Goal: Contribute content: Contribute content

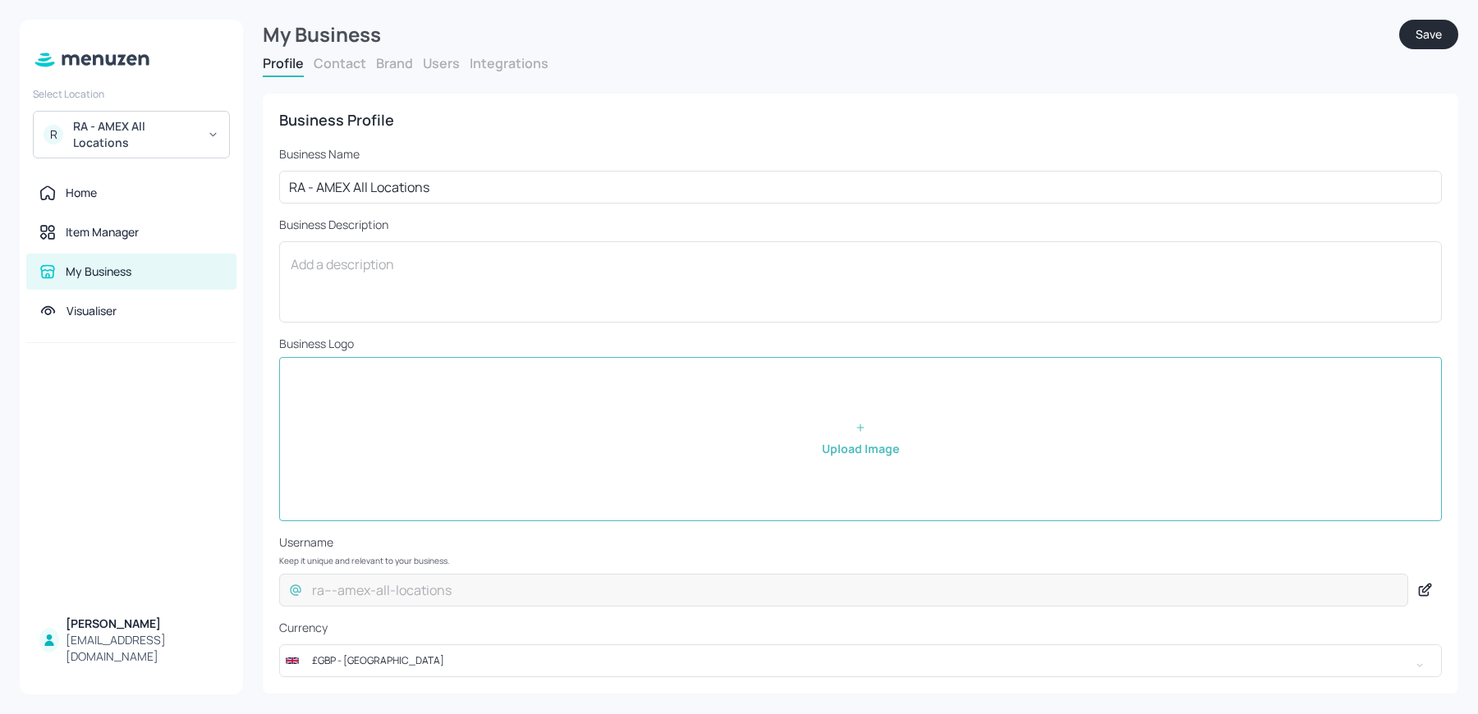
click at [116, 133] on div "RA - AMEX All Locations" at bounding box center [135, 134] width 124 height 33
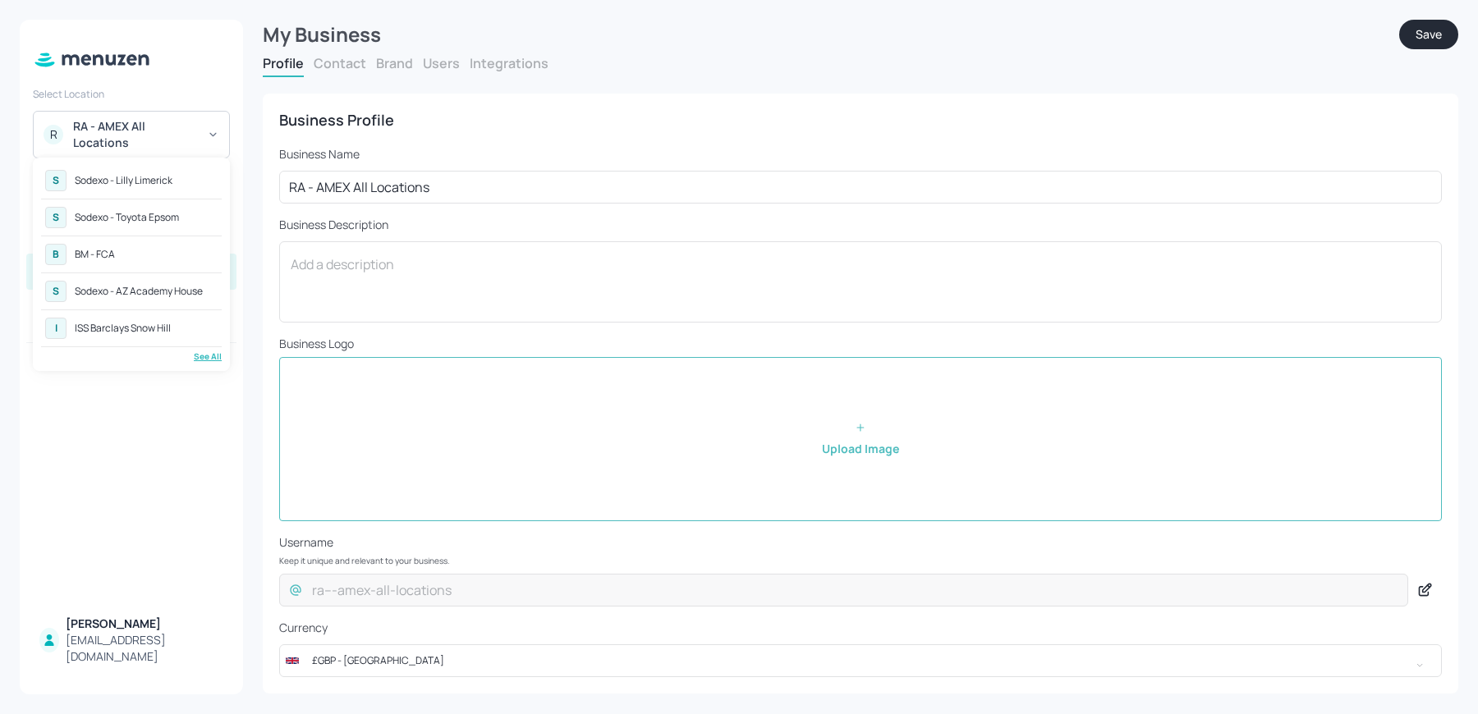
click at [149, 226] on div "S Sodexo - Toyota Epsom" at bounding box center [131, 218] width 181 height 30
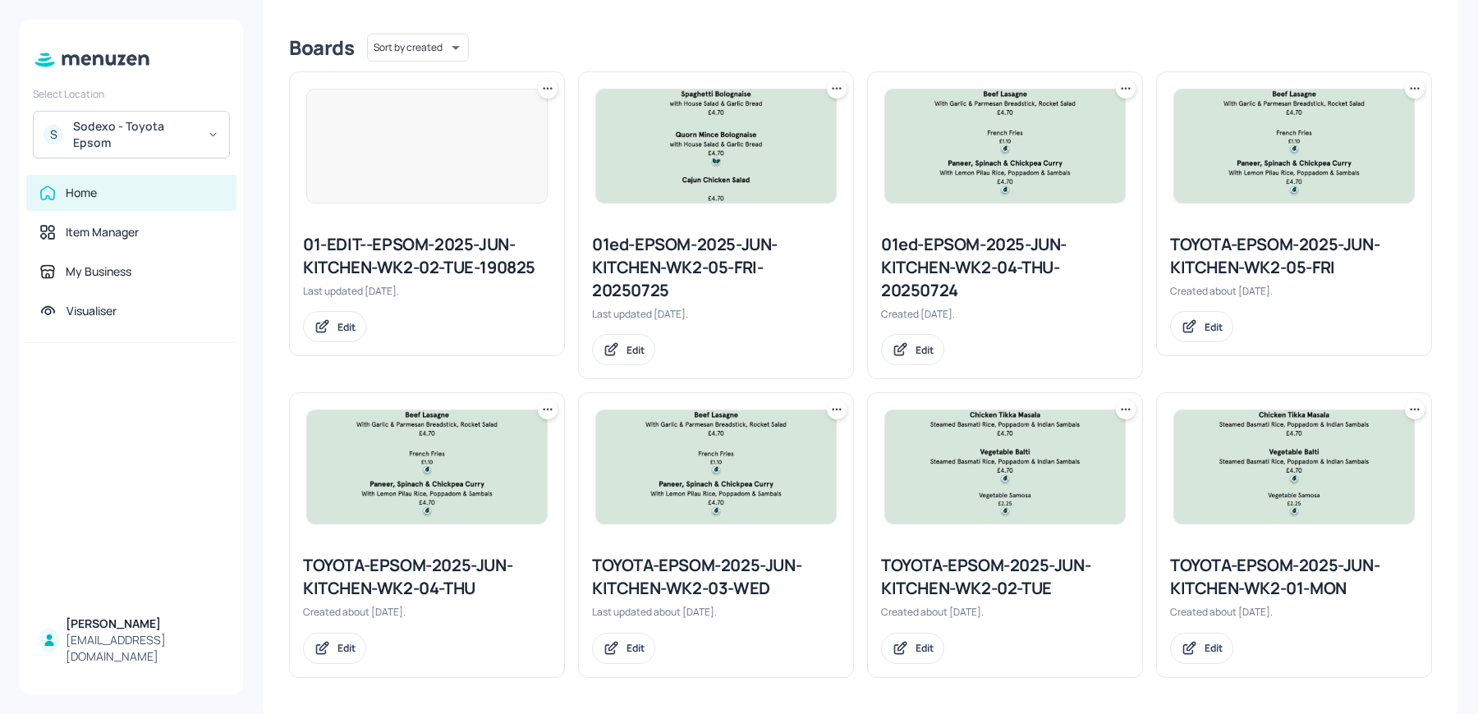
scroll to position [392, 0]
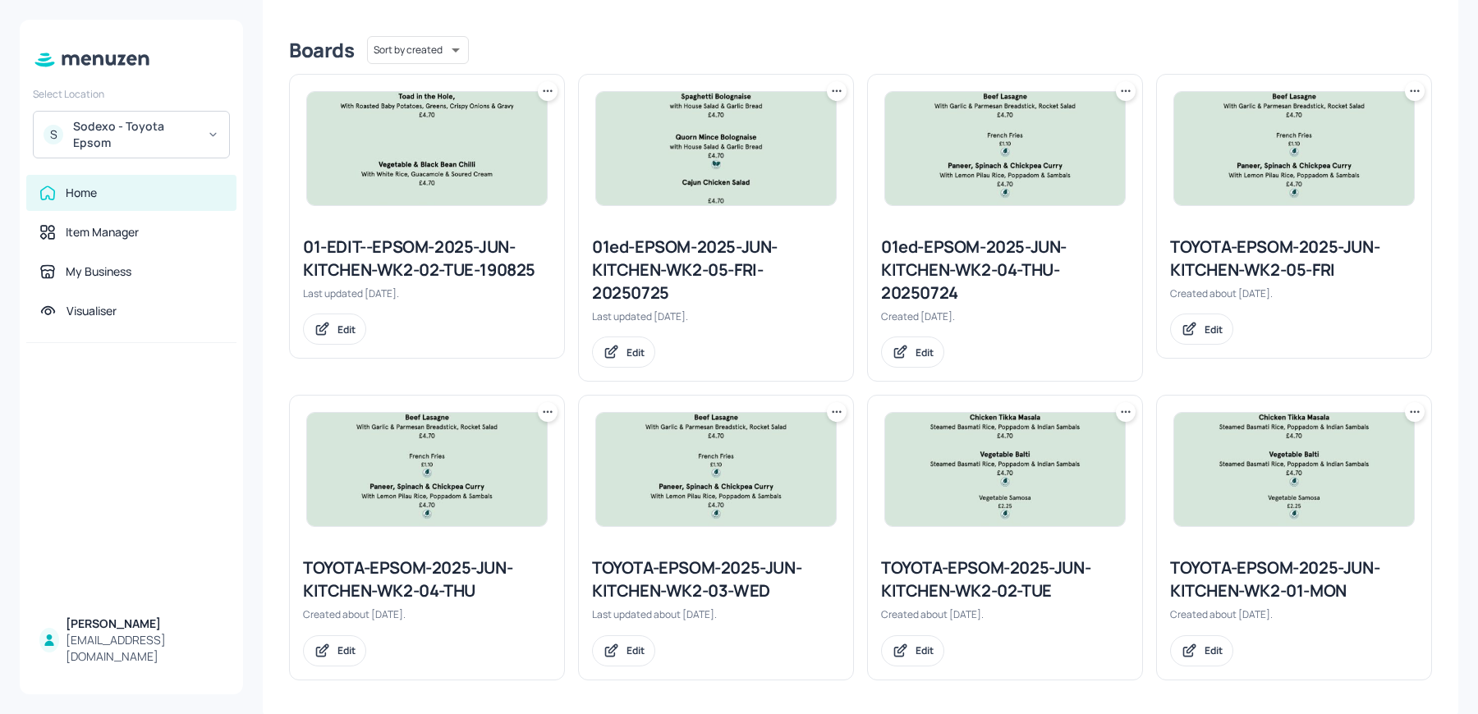
click at [421, 567] on div "TOYOTA-EPSOM-2025-JUN-KITCHEN-WK2-04-THU" at bounding box center [427, 580] width 248 height 46
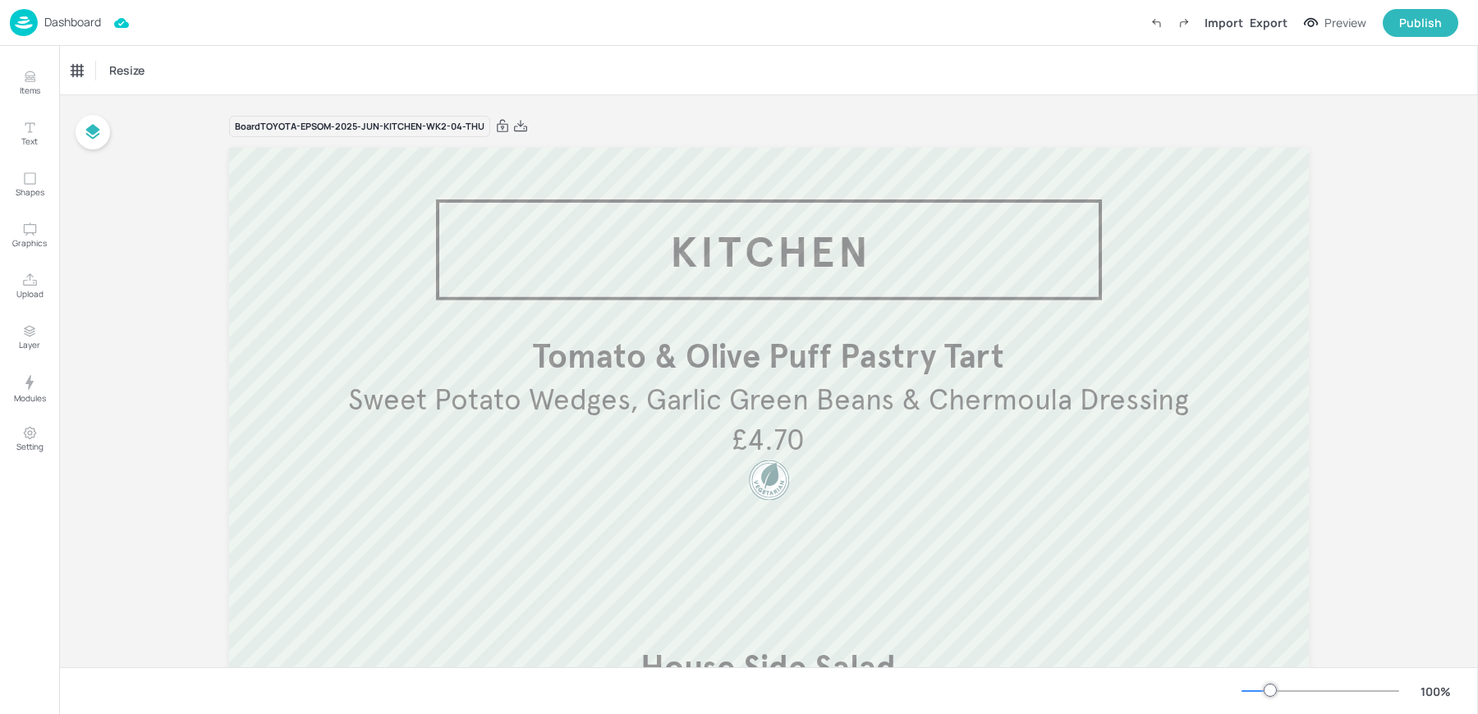
click at [28, 16] on img at bounding box center [24, 22] width 28 height 27
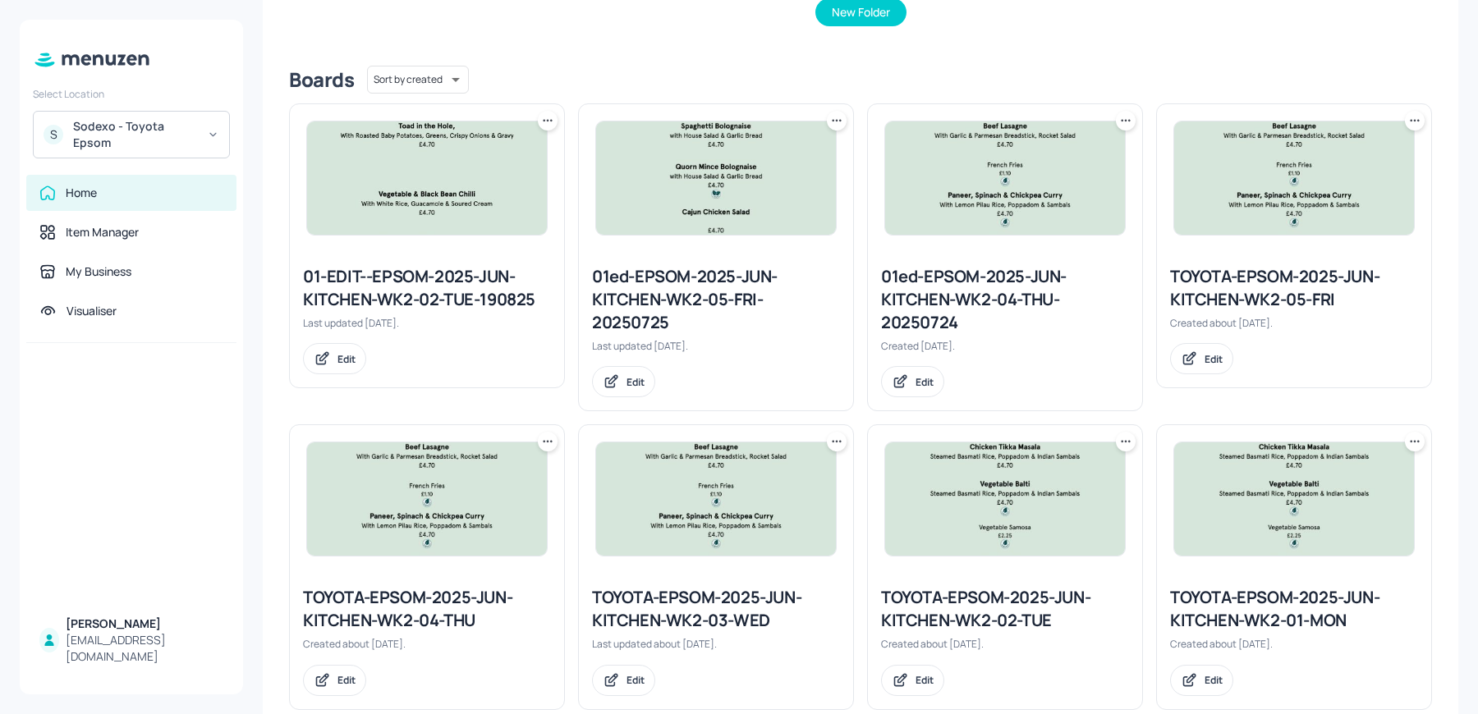
scroll to position [395, 0]
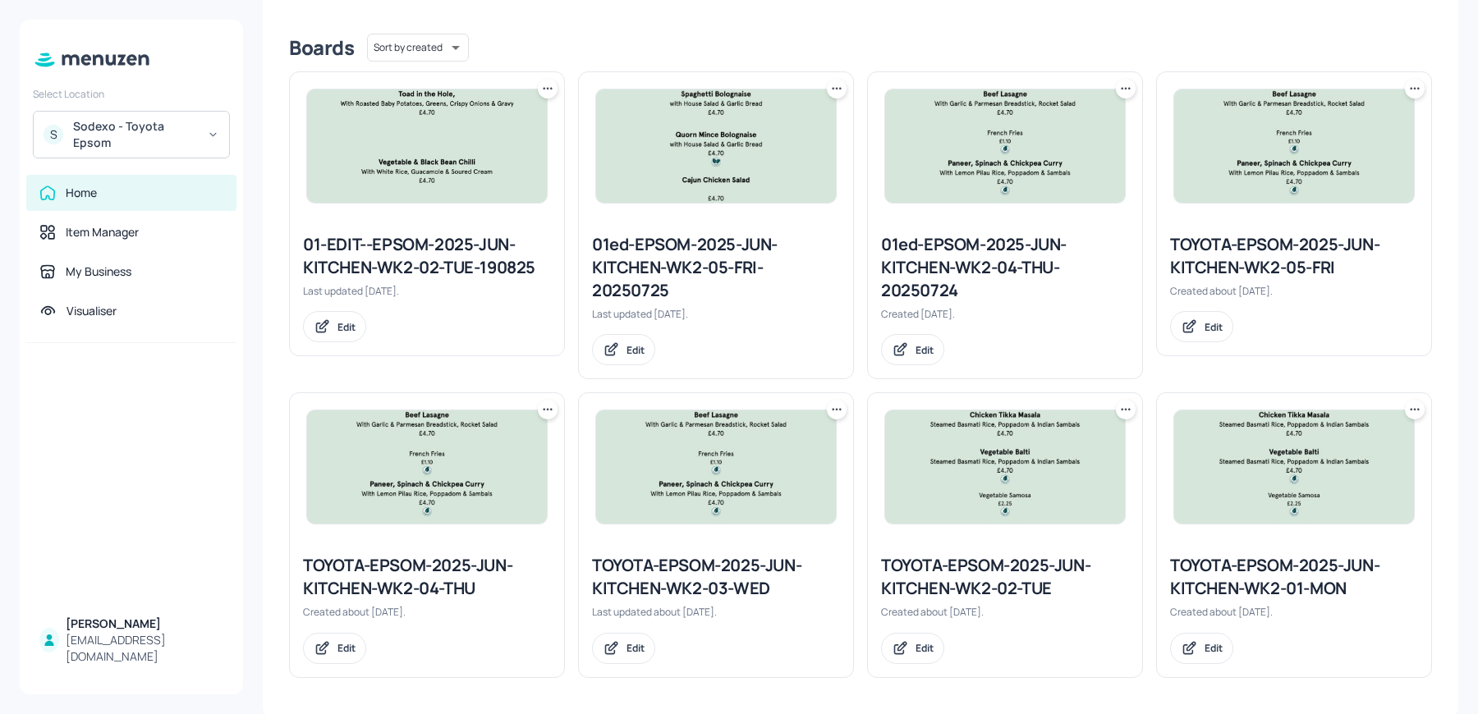
click at [1287, 114] on img at bounding box center [1294, 145] width 240 height 113
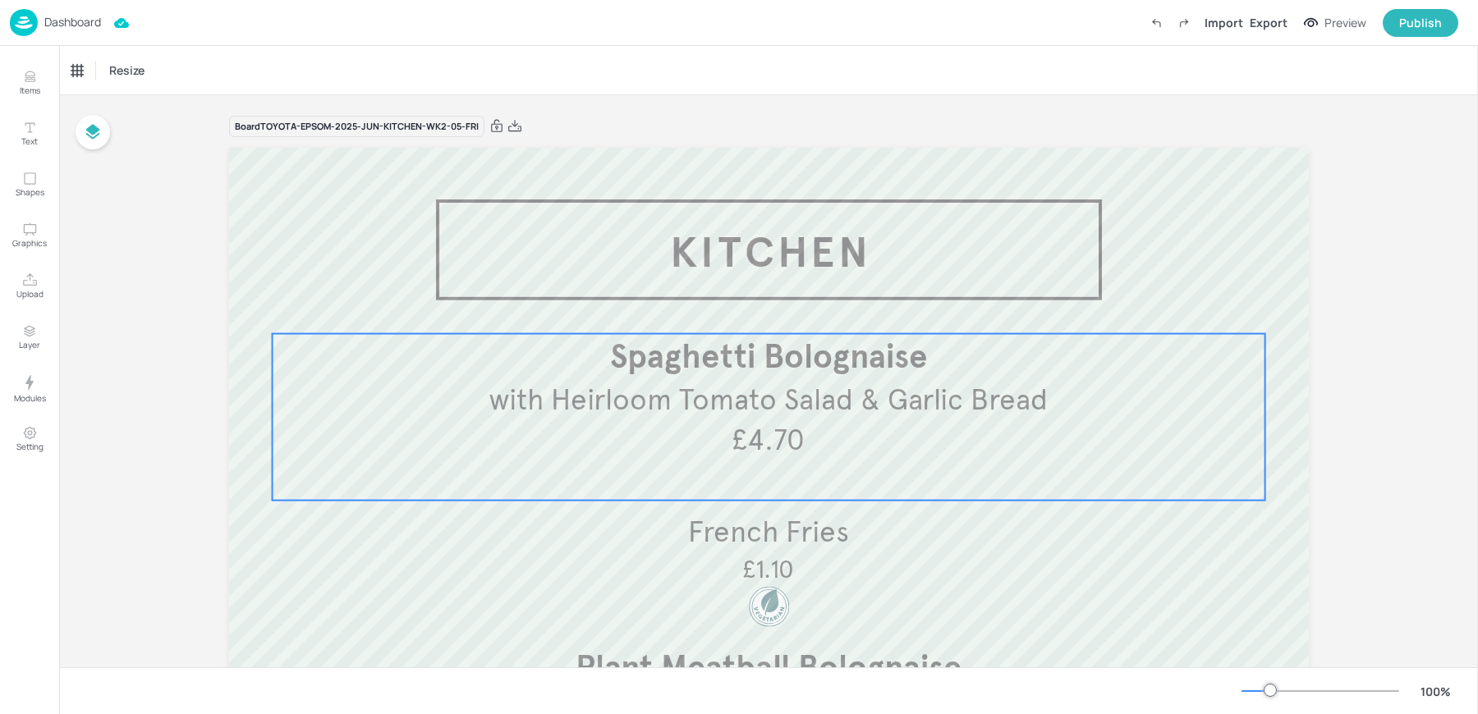
click at [992, 334] on p "Spaghetti Bolognaise" at bounding box center [769, 357] width 974 height 46
click at [147, 69] on div "Spaghetti Bolognaise" at bounding box center [120, 70] width 98 height 15
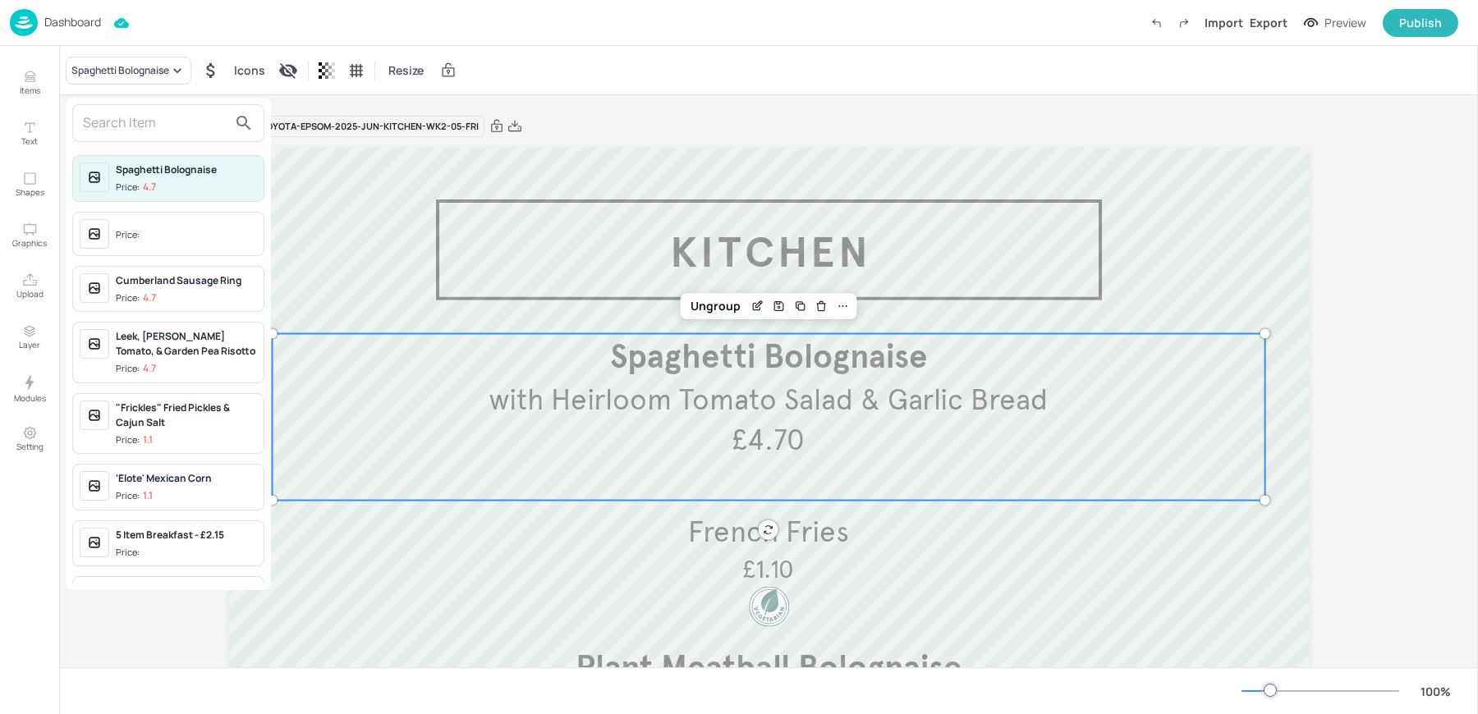
click at [136, 128] on input "text" at bounding box center [155, 123] width 144 height 26
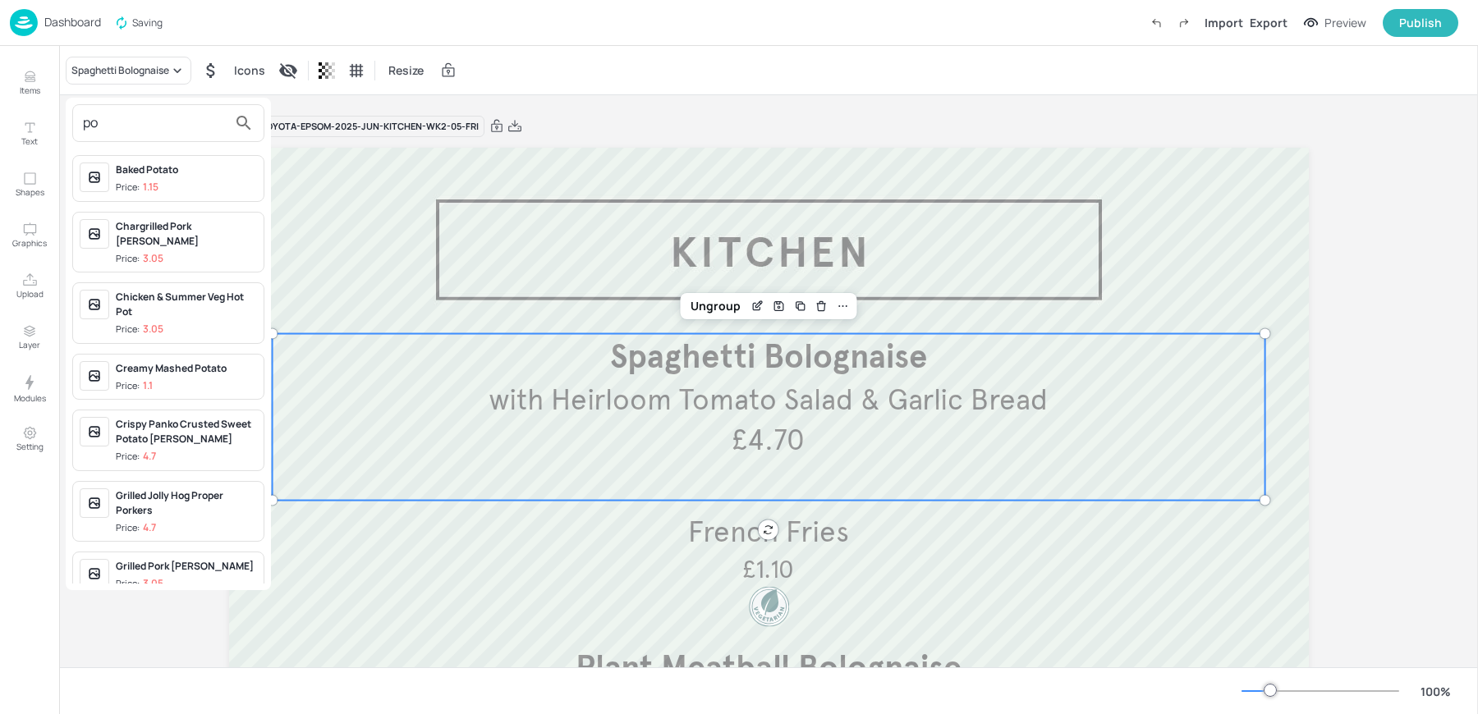
type input "p"
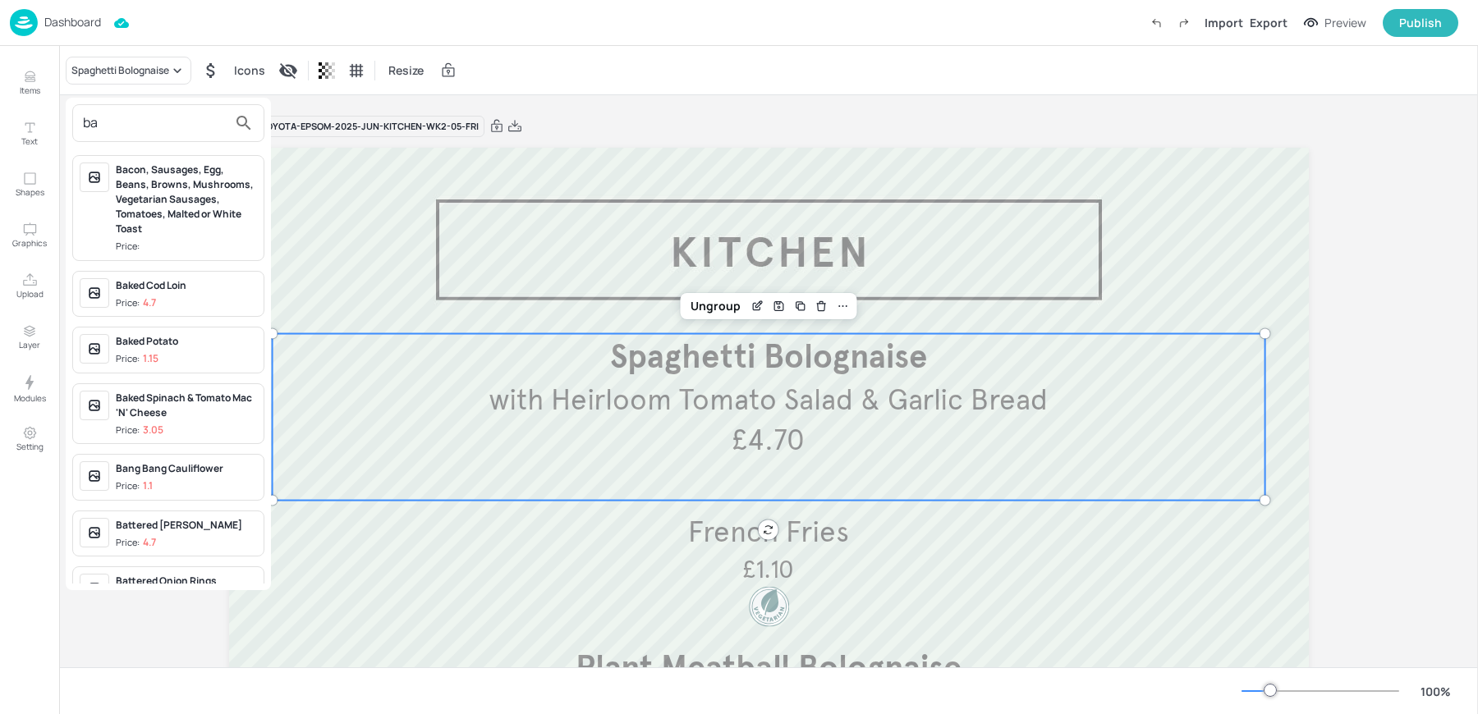
type input "b"
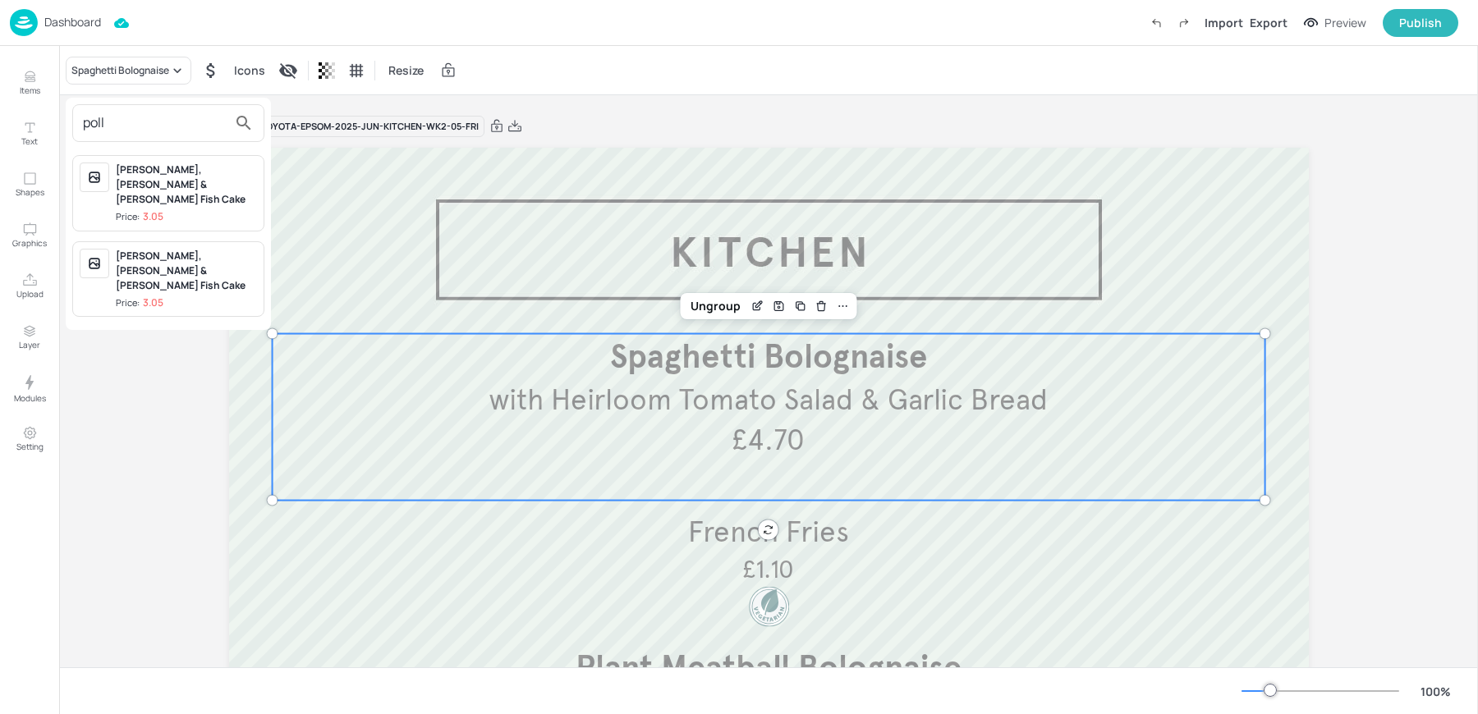
type input "poll"
click at [21, 69] on div at bounding box center [739, 357] width 1478 height 714
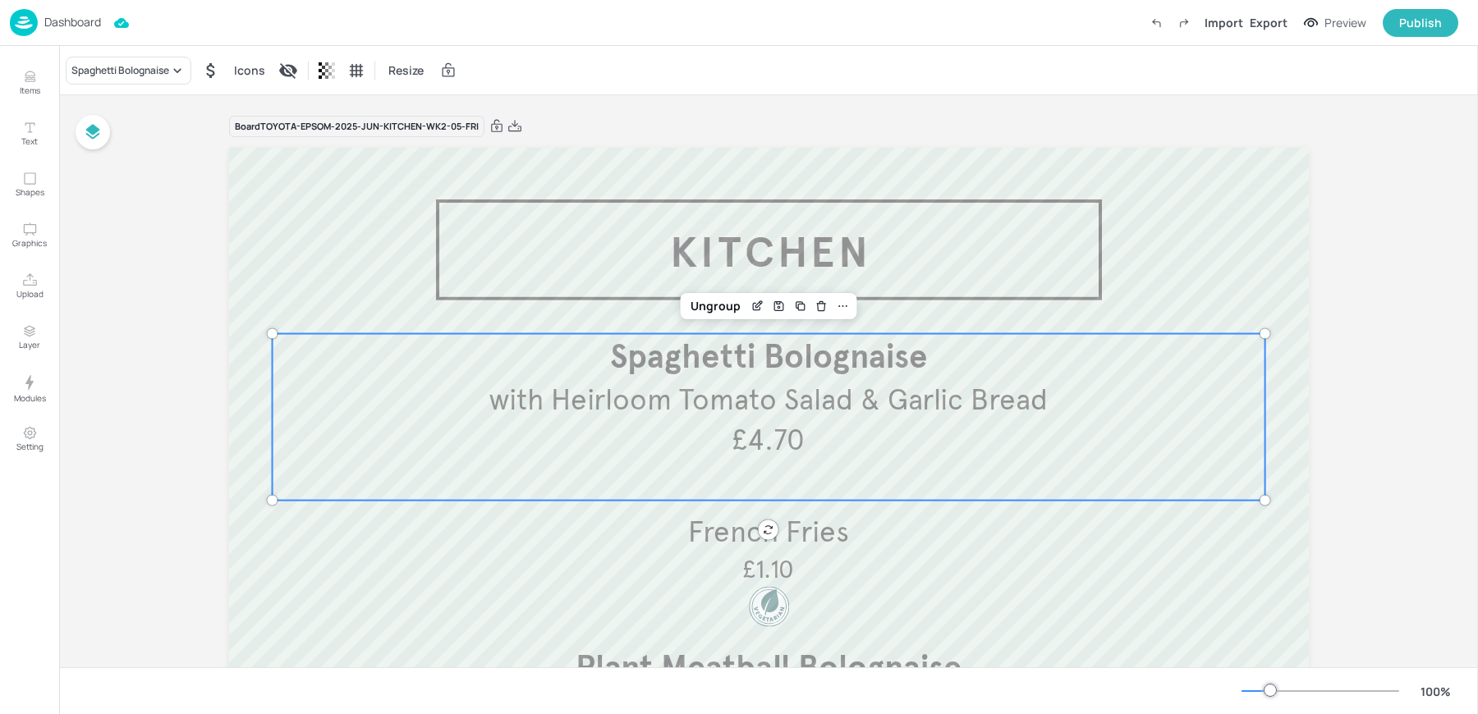
click at [21, 83] on button "Items" at bounding box center [30, 83] width 48 height 48
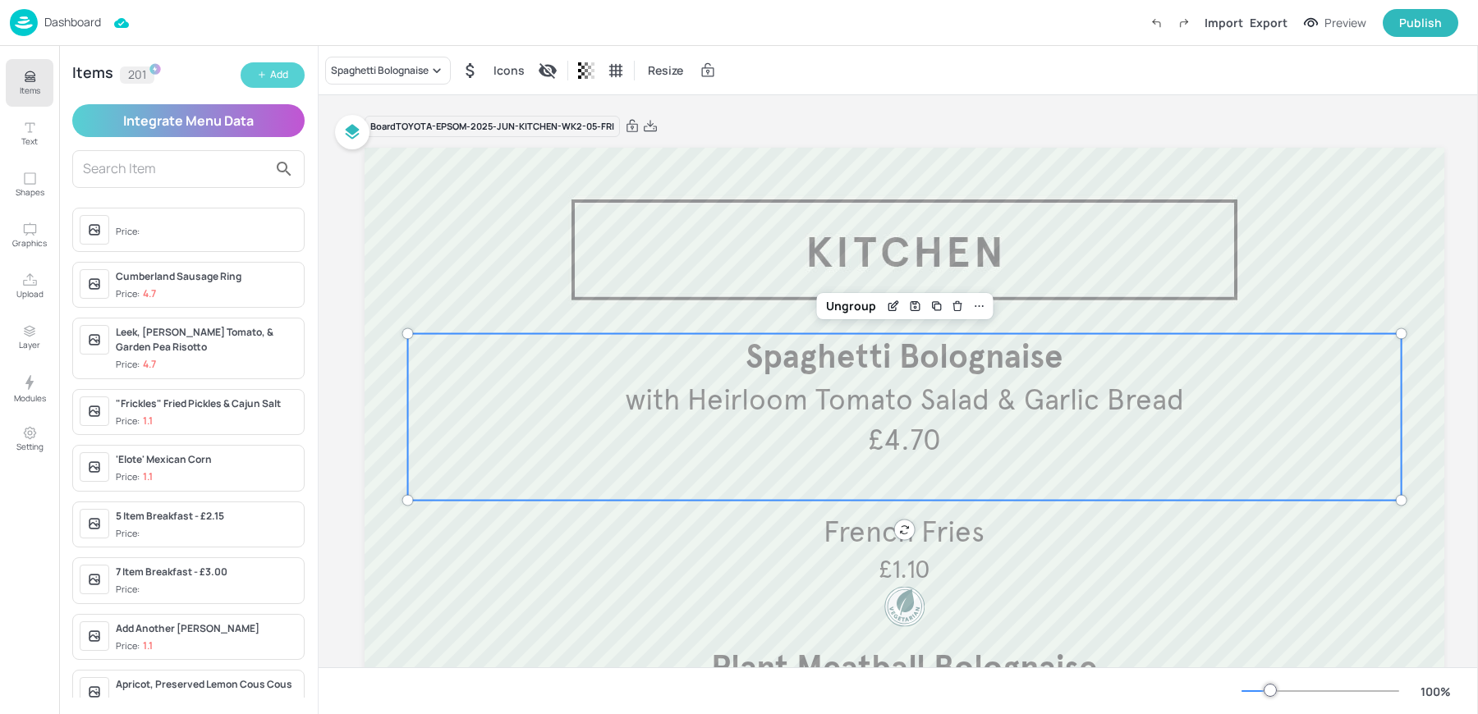
click at [268, 82] on button "Add" at bounding box center [273, 74] width 64 height 25
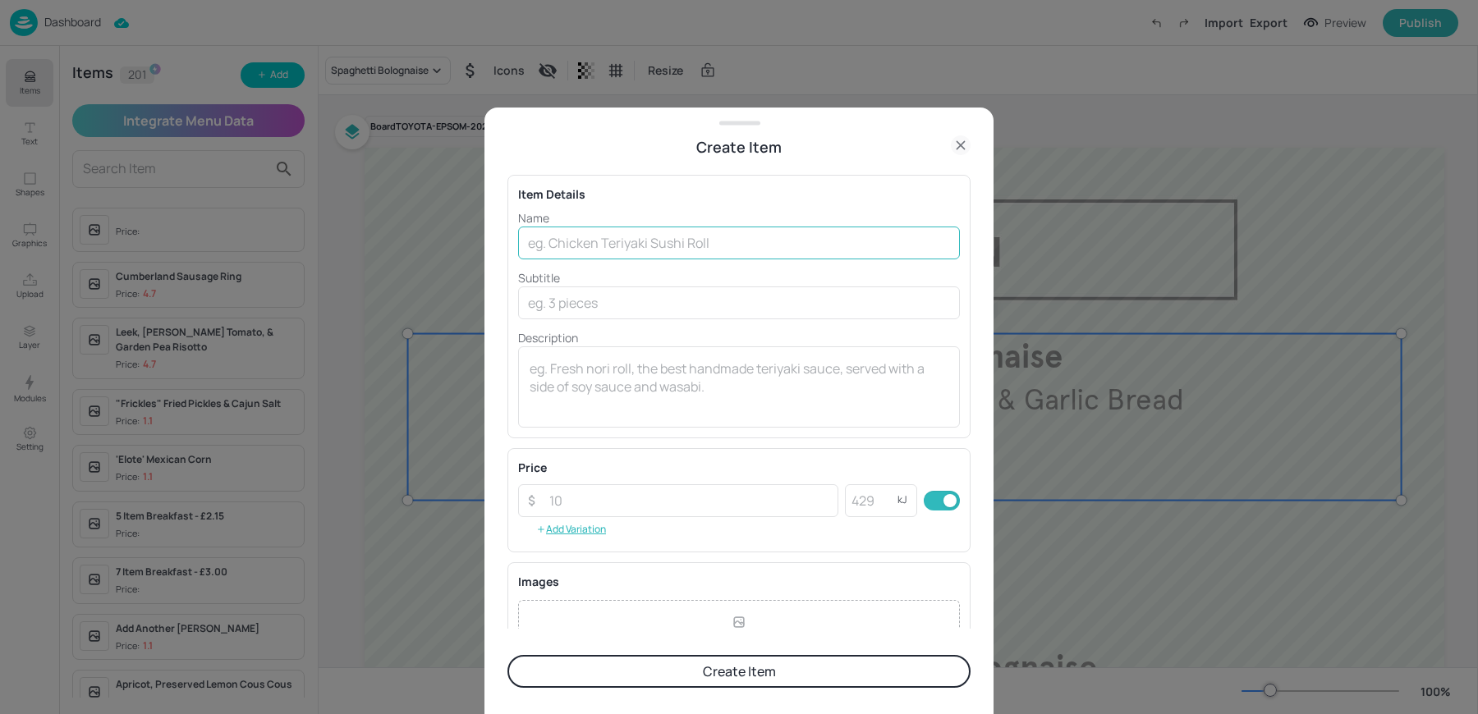
click at [585, 238] on input "text" at bounding box center [739, 243] width 442 height 33
paste input "Battered [PERSON_NAME] or Quorn Bites, Vinegar Scraps, Chunky Chips & House [ME…"
drag, startPoint x: 723, startPoint y: 241, endPoint x: 1102, endPoint y: 286, distance: 381.1
click at [1102, 286] on div "Create Item Item Details Name Battered [PERSON_NAME] or Quorn Bites, Vinegar Sc…" at bounding box center [739, 357] width 1478 height 714
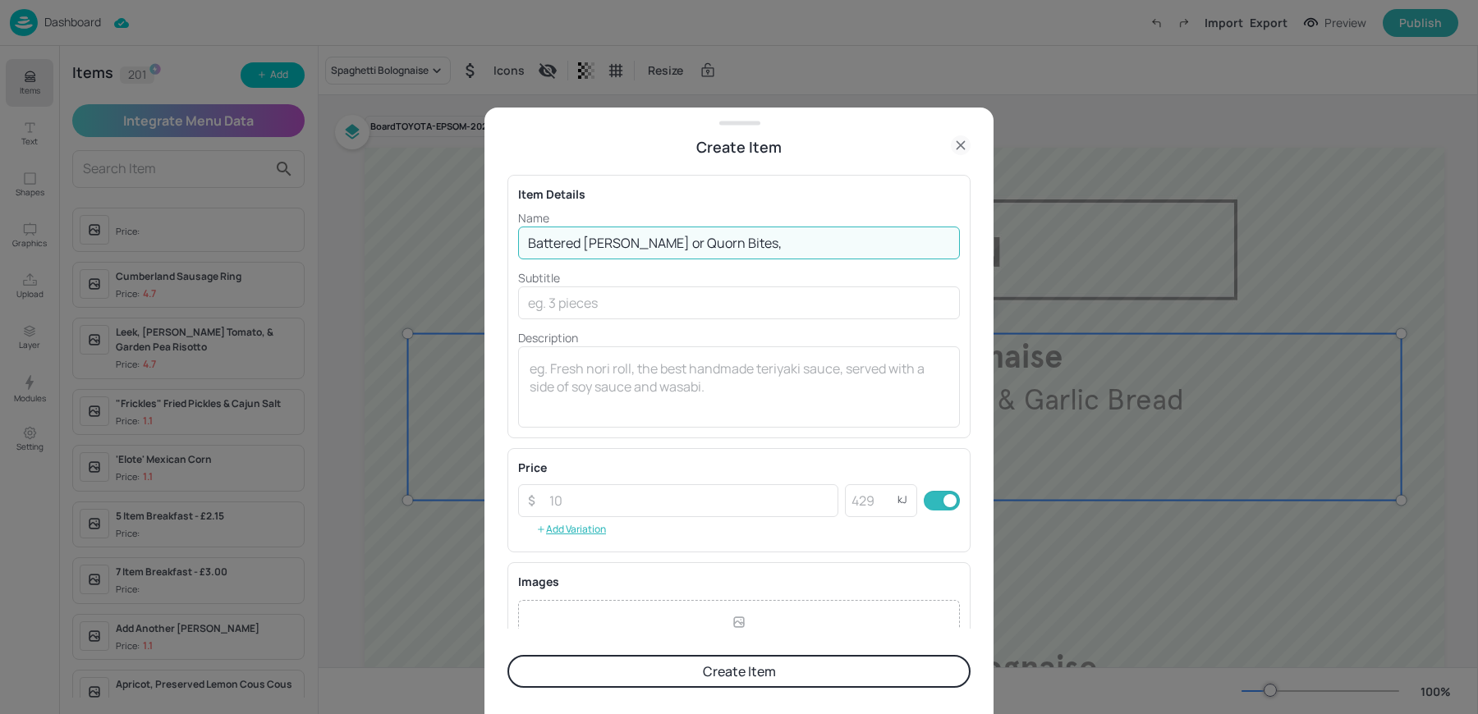
scroll to position [0, 0]
type input "Battered [PERSON_NAME] or Quorn Bites"
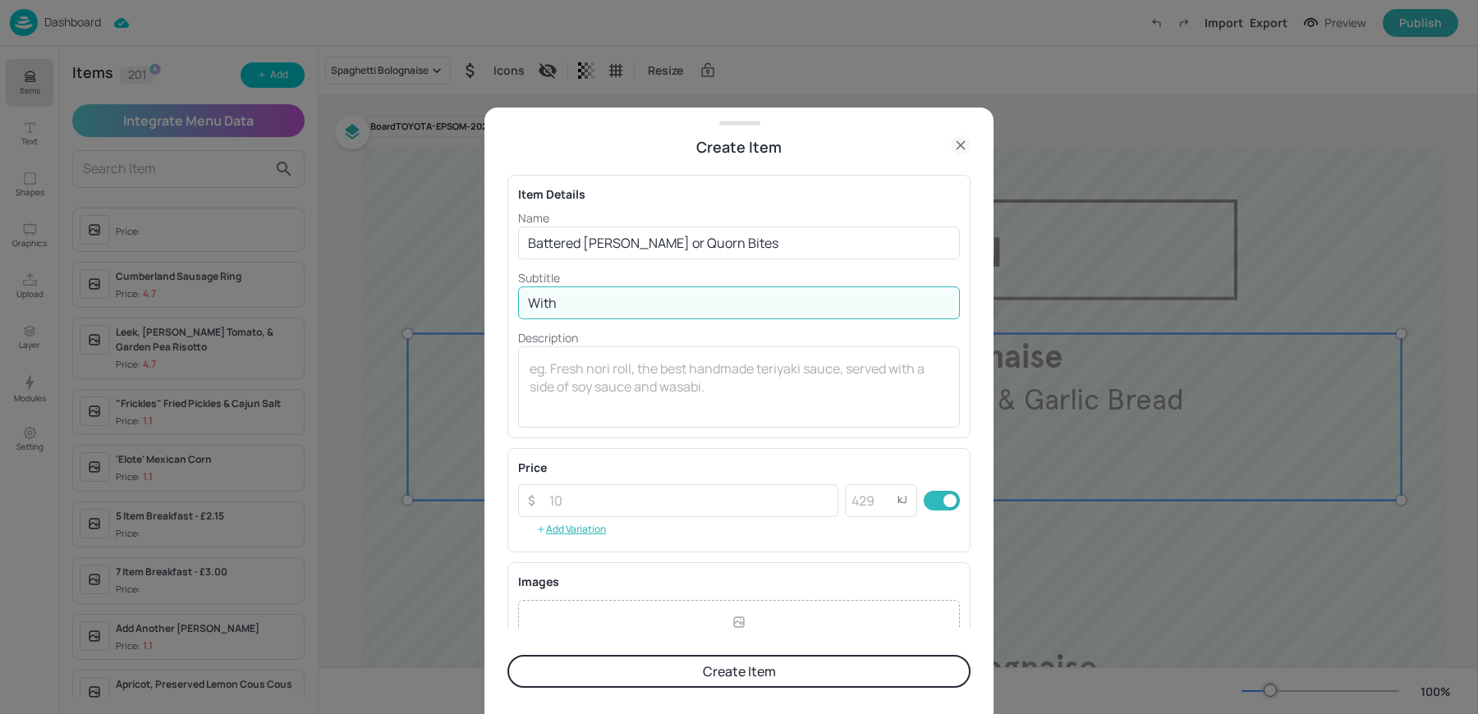
paste input "Vinegar Scraps, Chunky Chips & House [MEDICAL_DATA] Sauce in a Basket"
type input "With Vinegar Scraps, Chunky Chips & House [MEDICAL_DATA] Sauce in a Basket"
click at [554, 500] on input "number" at bounding box center [688, 500] width 299 height 33
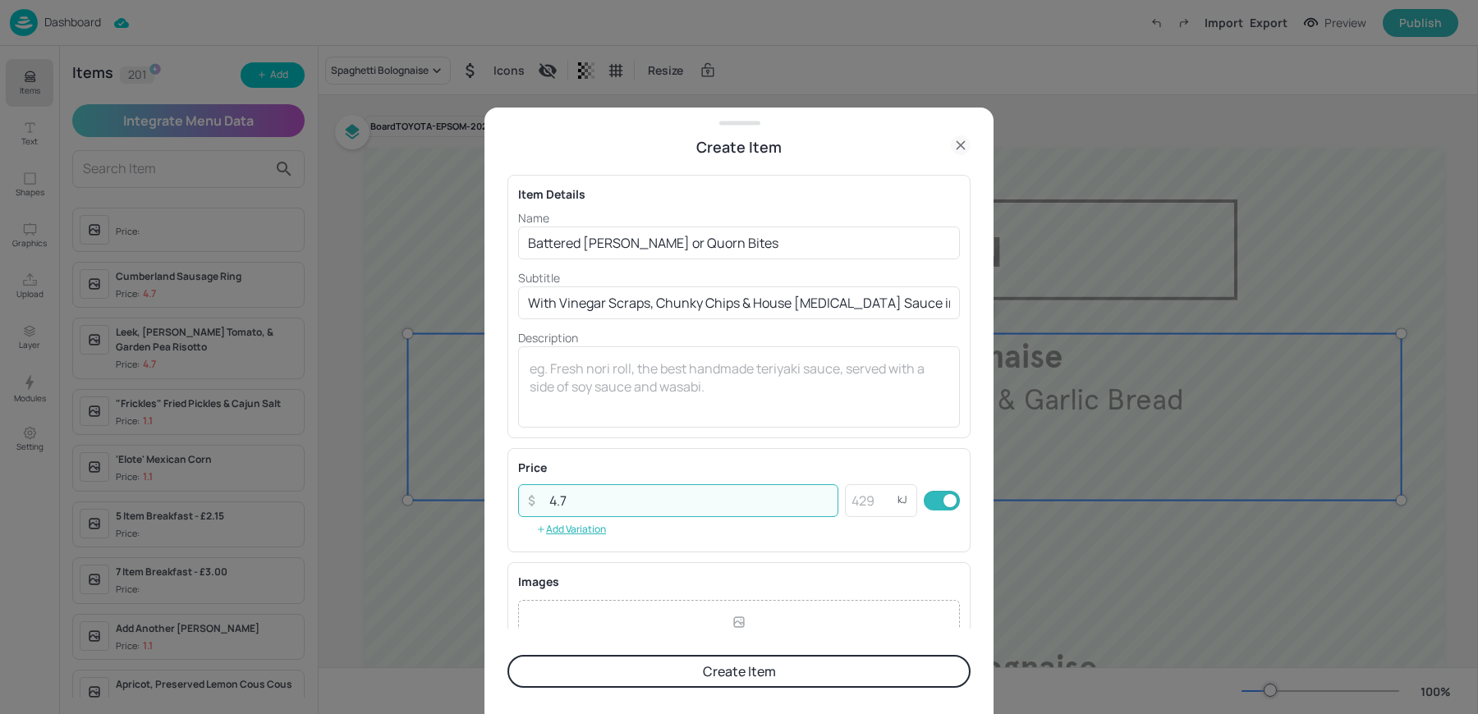
type input "4.7"
click at [507, 655] on button "Create Item" at bounding box center [738, 671] width 463 height 33
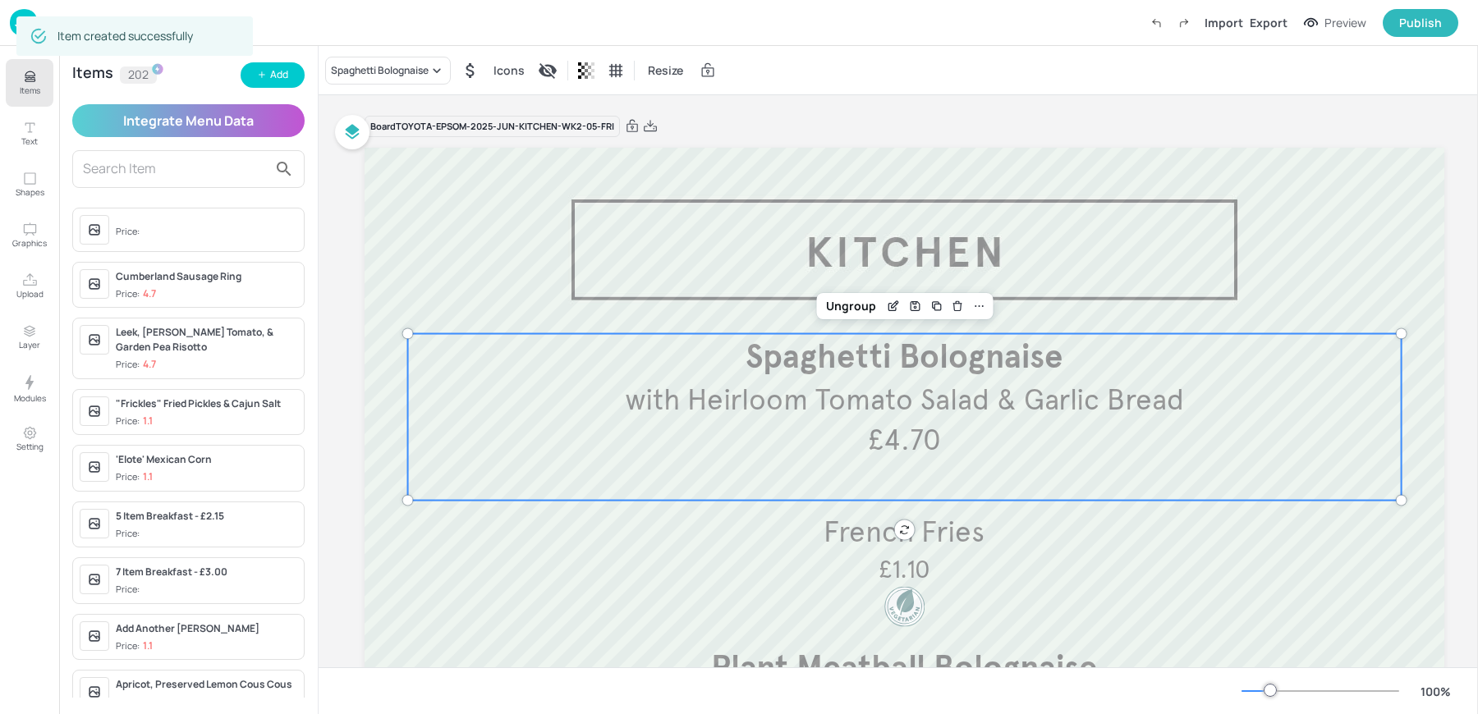
click at [837, 437] on p "£4.70" at bounding box center [904, 440] width 162 height 40
click at [415, 73] on div "Spaghetti Bolognaise" at bounding box center [380, 70] width 98 height 15
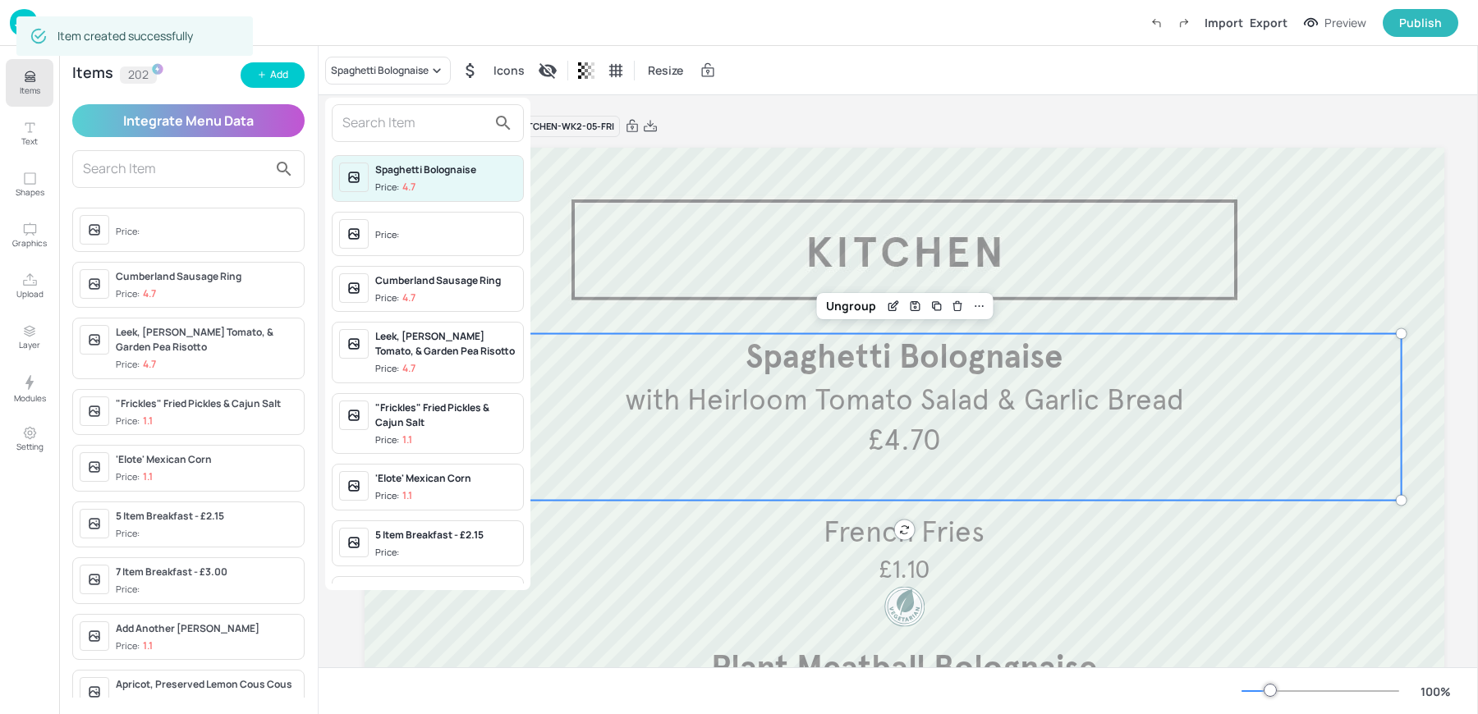
click at [394, 127] on input "text" at bounding box center [414, 123] width 144 height 26
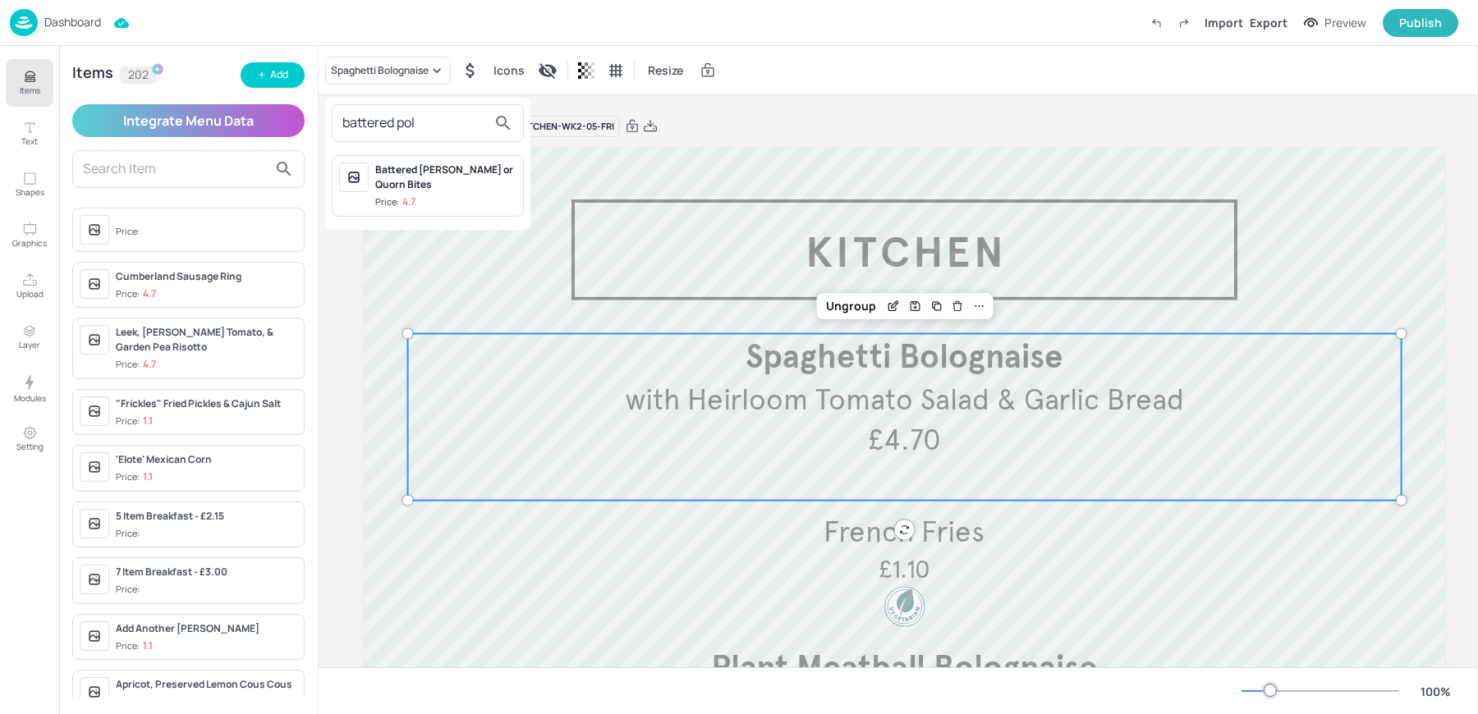
type input "battered pol"
click at [377, 178] on div "Battered [PERSON_NAME] or Quorn Bites" at bounding box center [445, 178] width 141 height 30
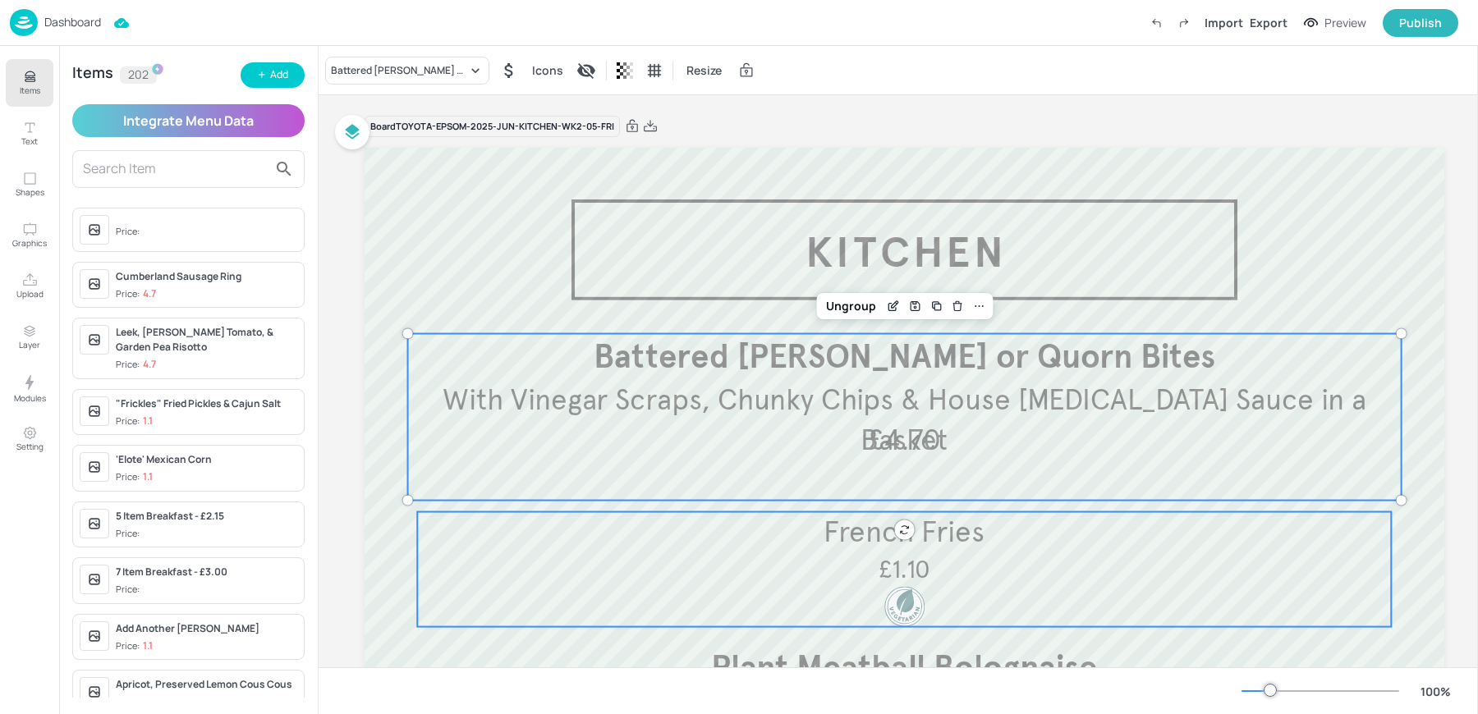
click at [841, 574] on p "£1.10" at bounding box center [904, 570] width 162 height 34
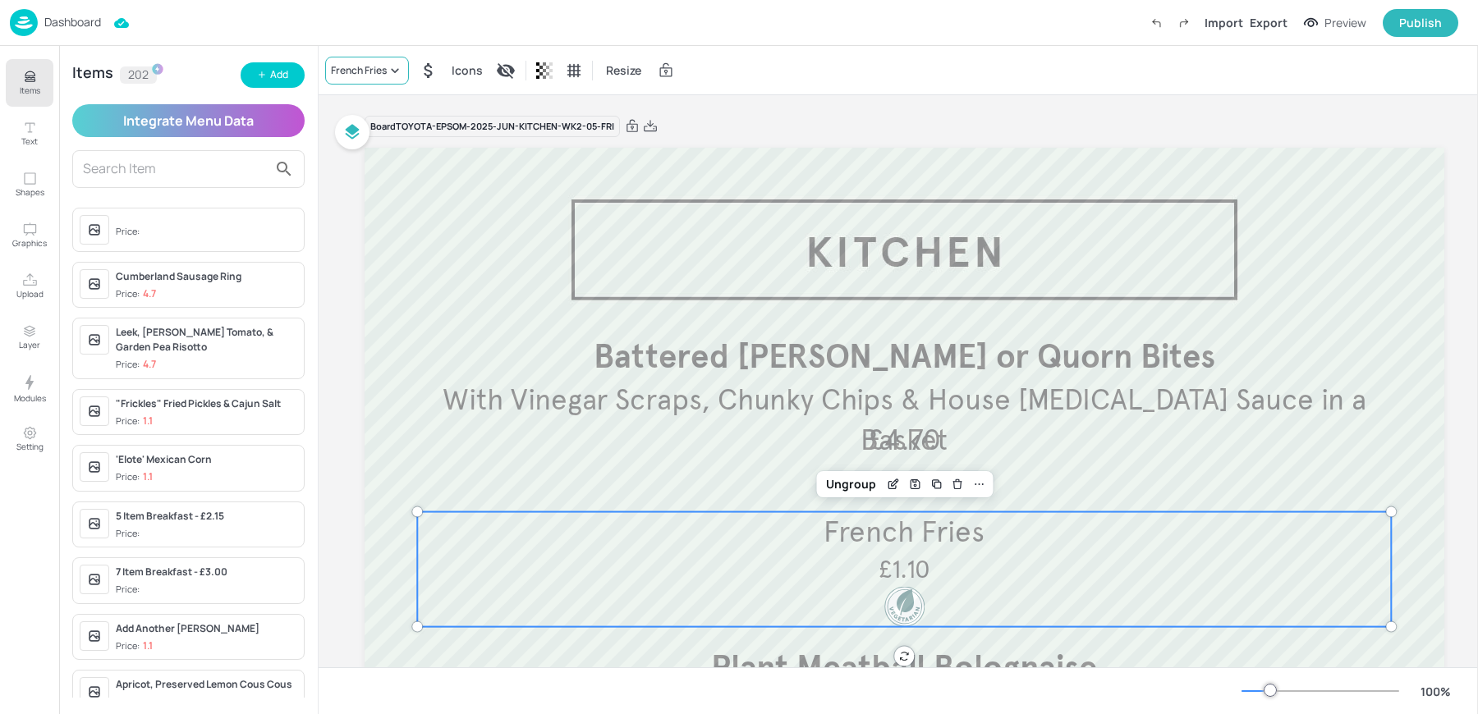
click at [371, 77] on div "French Fries" at bounding box center [367, 71] width 84 height 28
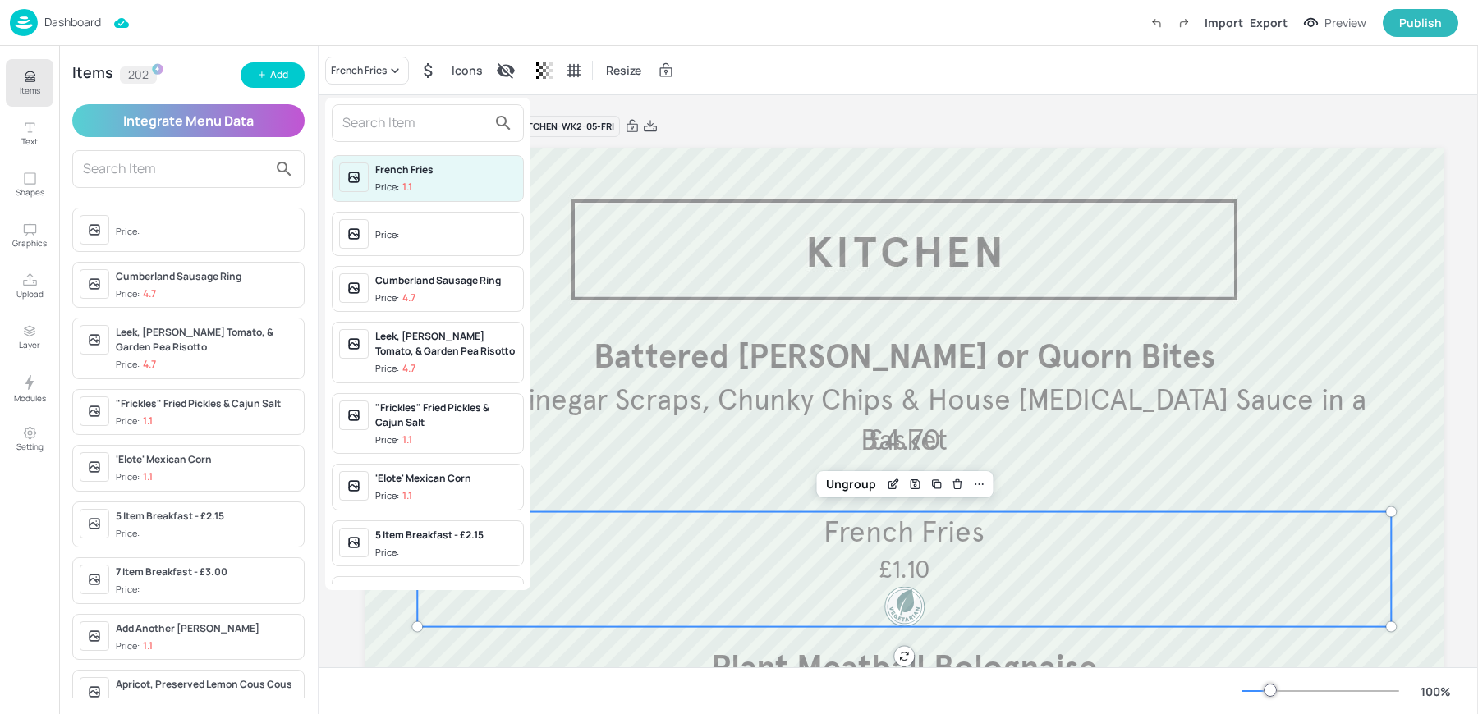
click at [370, 231] on div "Price:" at bounding box center [428, 234] width 192 height 44
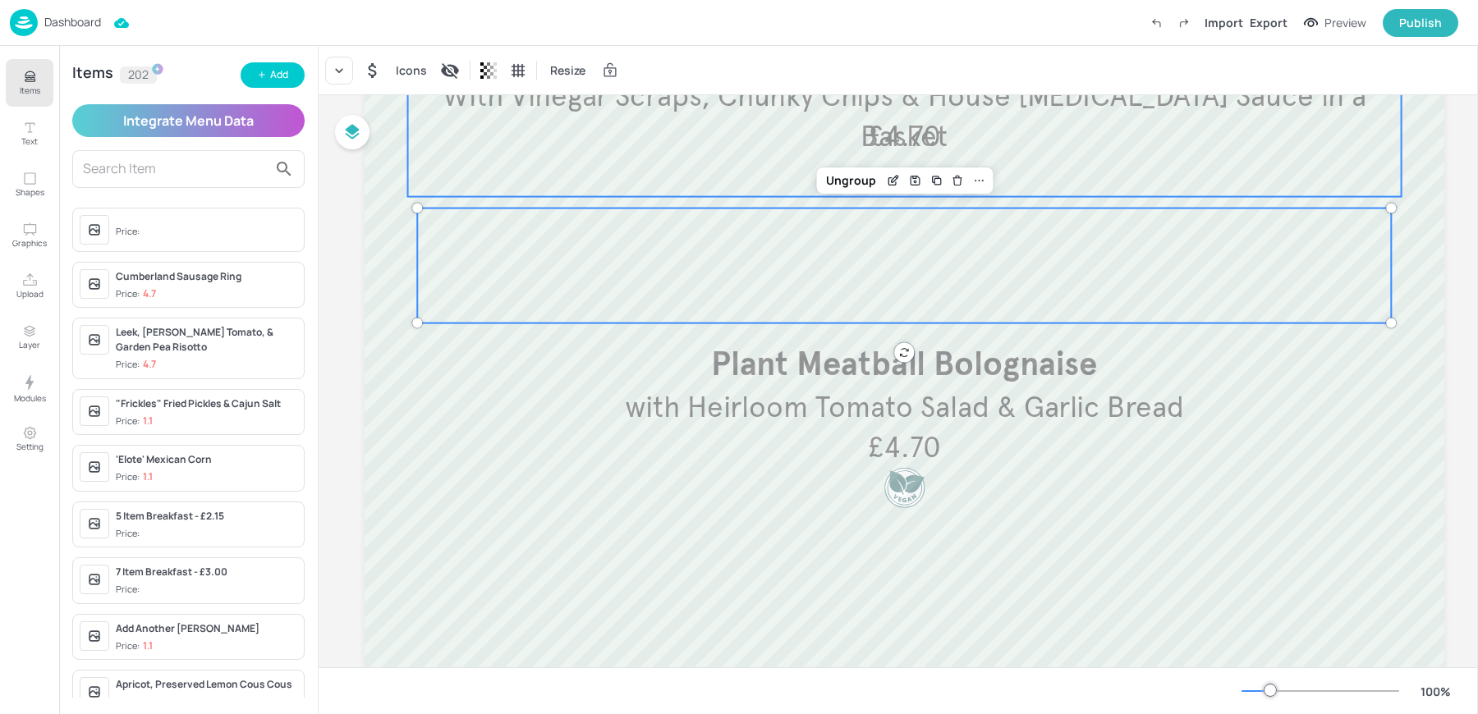
scroll to position [325, 0]
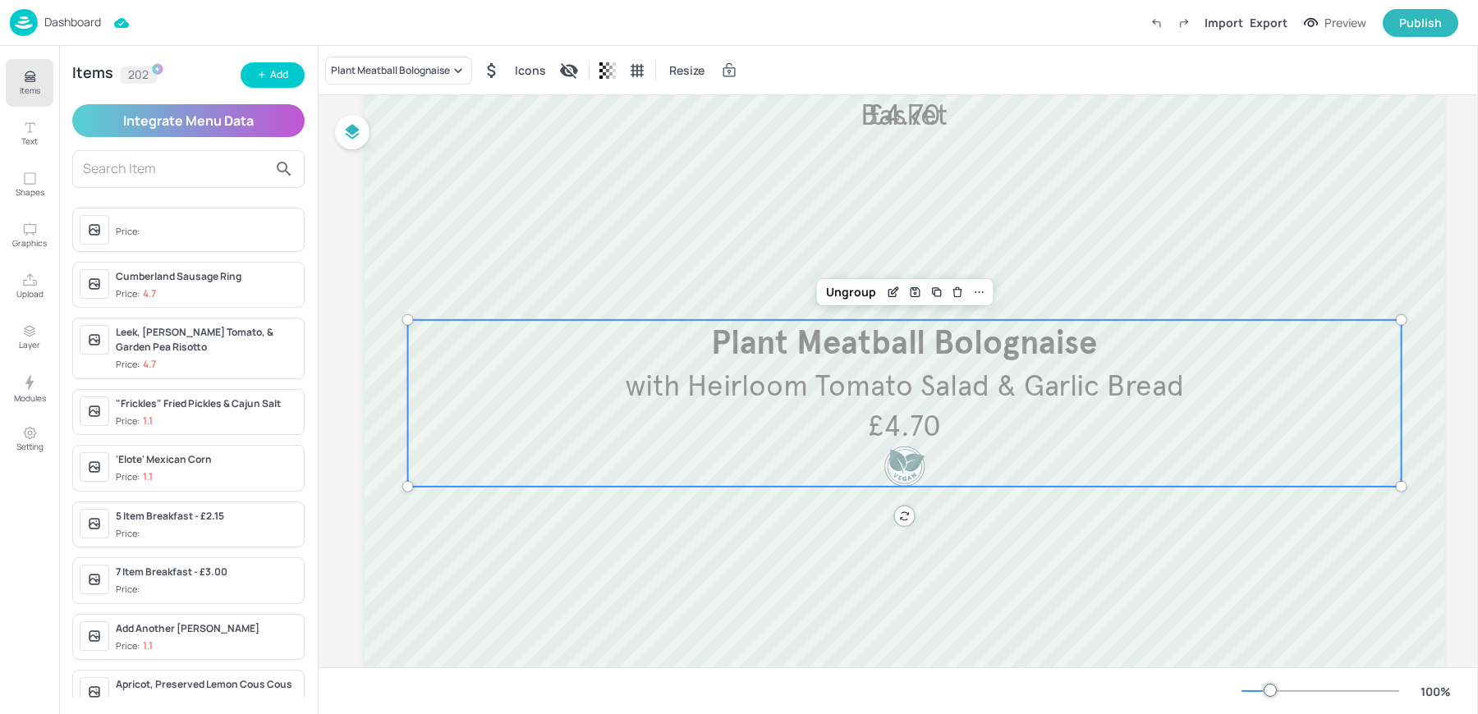
click at [833, 381] on span "with Heirloom Tomato Salad & Garlic Bread" at bounding box center [904, 386] width 559 height 36
click at [385, 77] on div "Plant Meatball Bolognaise" at bounding box center [390, 70] width 119 height 15
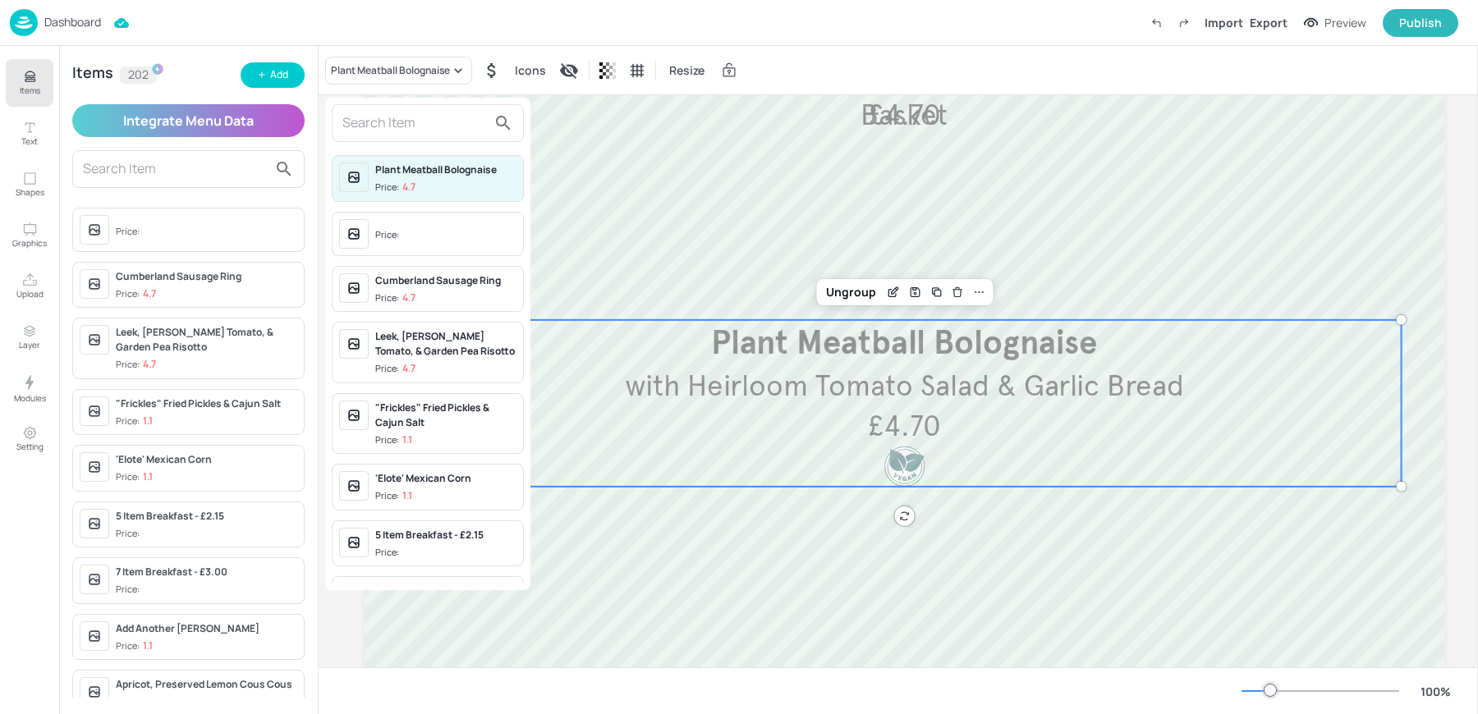
click at [409, 236] on span "Price:" at bounding box center [445, 235] width 141 height 26
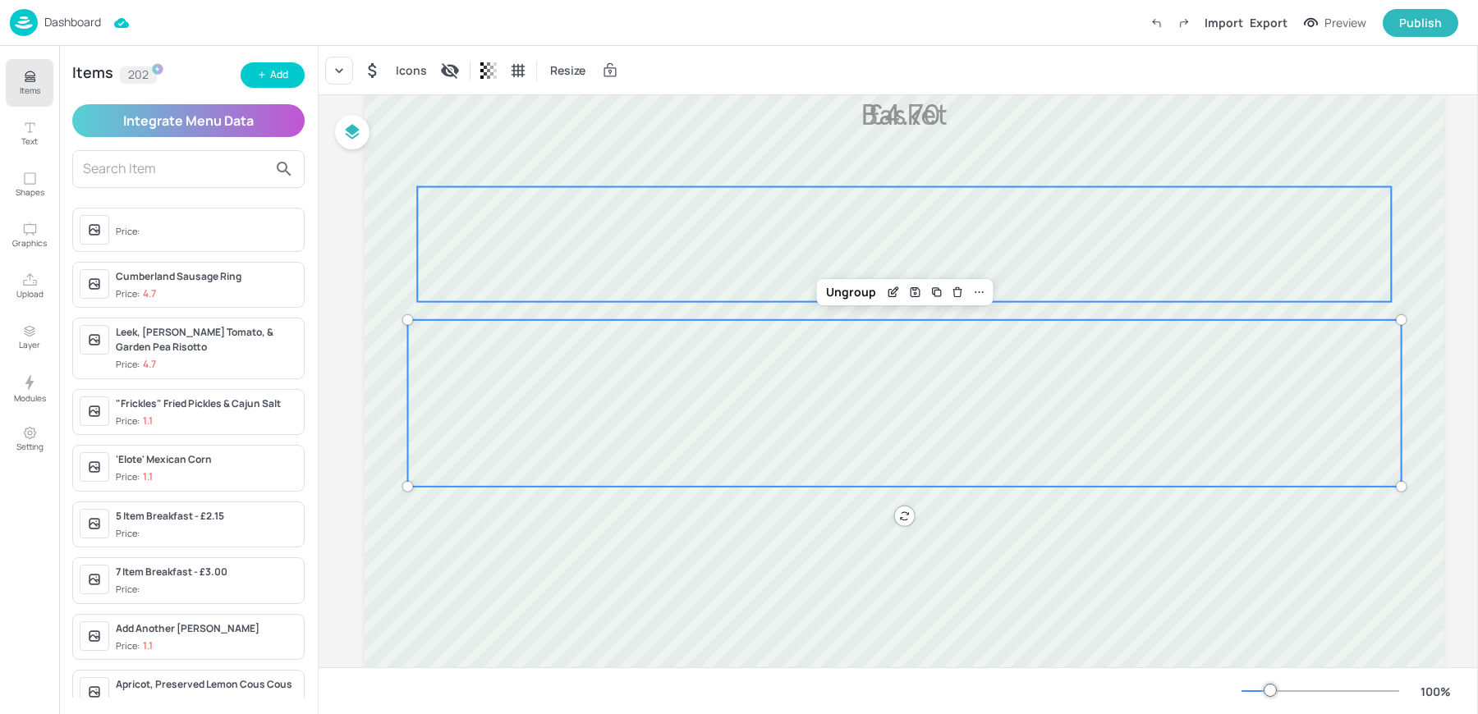
scroll to position [0, 0]
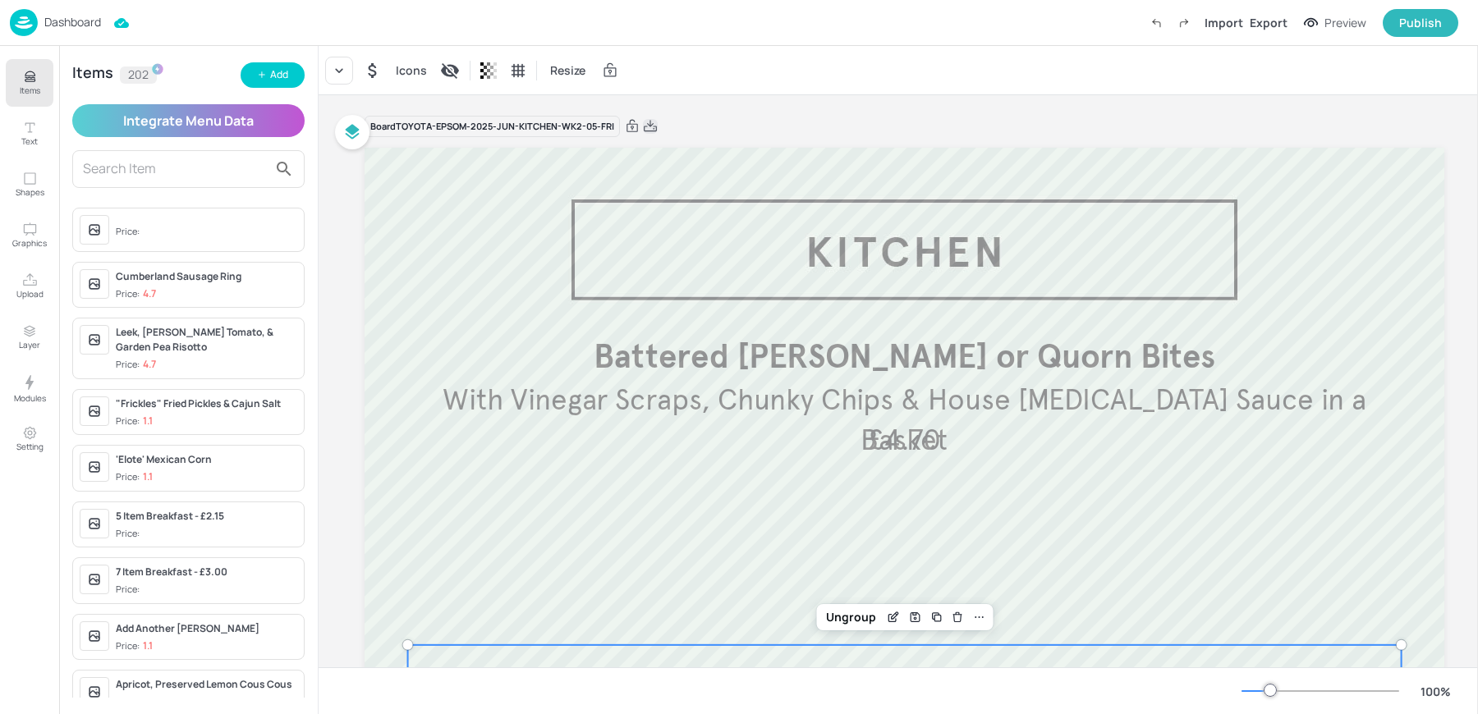
click at [652, 126] on icon at bounding box center [650, 126] width 15 height 16
